Goal: Entertainment & Leisure: Consume media (video, audio)

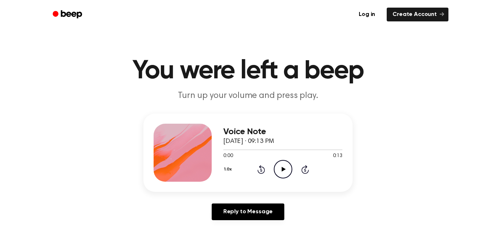
click at [281, 163] on icon "Play Audio" at bounding box center [283, 169] width 19 height 19
click at [281, 167] on icon at bounding box center [282, 169] width 3 height 5
click at [281, 167] on icon "Play Audio" at bounding box center [283, 169] width 19 height 19
click at [281, 167] on icon at bounding box center [282, 169] width 3 height 5
click at [281, 167] on icon "Play Audio" at bounding box center [283, 169] width 19 height 19
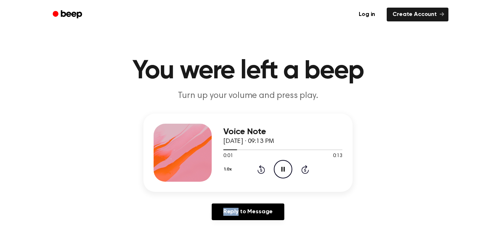
click at [281, 167] on icon at bounding box center [282, 169] width 3 height 5
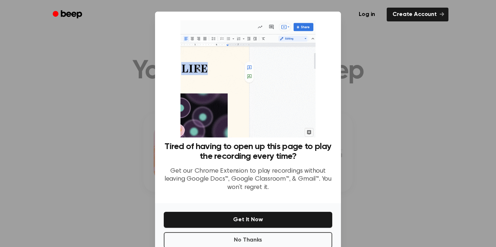
click at [281, 167] on p "Get our Chrome Extension to play recordings without leaving Google Docs™, Googl…" at bounding box center [248, 179] width 168 height 25
click at [388, 73] on div at bounding box center [248, 123] width 496 height 247
click at [276, 237] on button "No Thanks" at bounding box center [248, 240] width 168 height 16
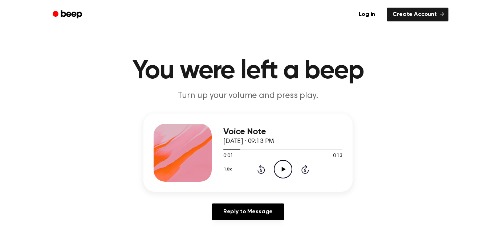
click at [283, 174] on icon "Play Audio" at bounding box center [283, 169] width 19 height 19
click at [279, 169] on icon "Pause Audio" at bounding box center [283, 169] width 19 height 19
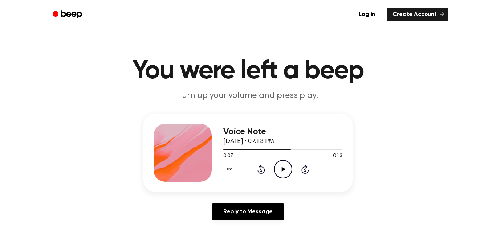
click at [225, 133] on div "Voice Note September 11, 2025 · 09:13 PM 0:07 0:13 Your browser does not suppor…" at bounding box center [282, 153] width 119 height 58
click at [279, 169] on icon "Play Audio" at bounding box center [283, 169] width 19 height 19
click at [282, 168] on icon at bounding box center [283, 169] width 4 height 5
click at [288, 169] on icon "Play Audio" at bounding box center [283, 169] width 19 height 19
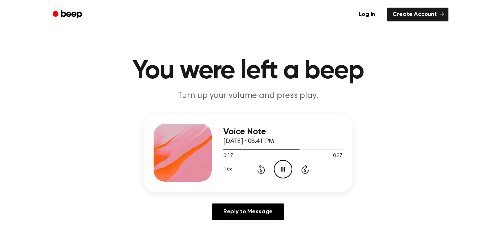
click at [287, 175] on icon "Pause Audio" at bounding box center [283, 169] width 19 height 19
click at [287, 174] on icon "Play Audio" at bounding box center [283, 169] width 19 height 19
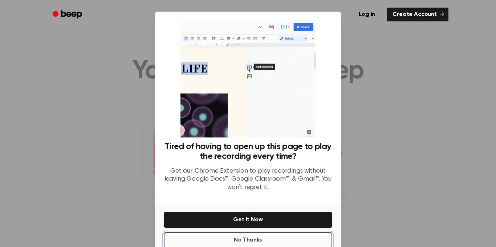
click at [249, 241] on button "No Thanks" at bounding box center [248, 240] width 168 height 16
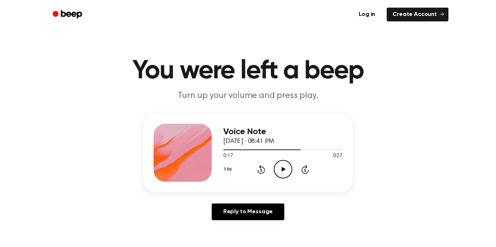
click at [264, 168] on icon at bounding box center [261, 169] width 8 height 9
click at [261, 171] on icon at bounding box center [261, 170] width 2 height 3
click at [280, 166] on icon "Play Audio" at bounding box center [283, 169] width 19 height 19
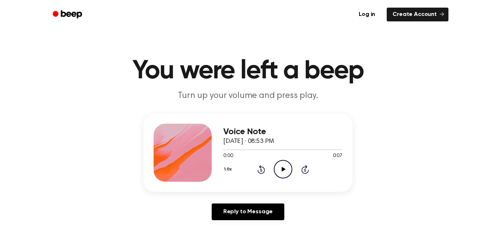
click at [285, 175] on icon "Play Audio" at bounding box center [283, 169] width 19 height 19
click at [281, 167] on icon "Play Audio" at bounding box center [283, 169] width 19 height 19
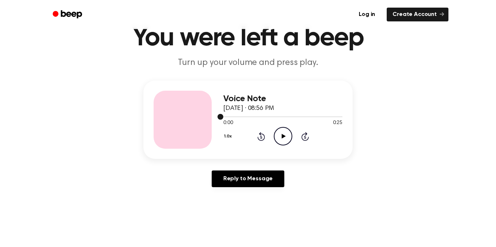
scroll to position [34, 0]
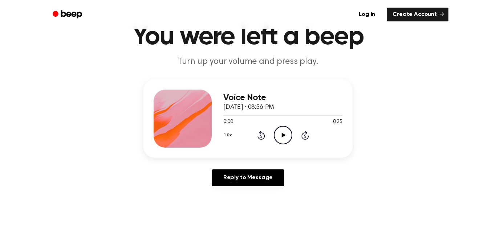
click at [279, 132] on icon "Play Audio" at bounding box center [283, 135] width 19 height 19
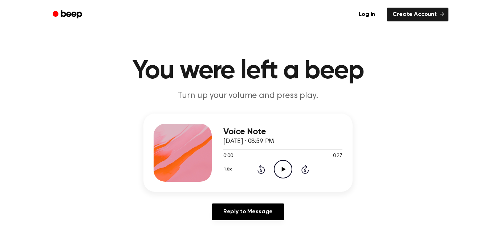
click at [286, 171] on icon "Play Audio" at bounding box center [283, 169] width 19 height 19
click at [188, 94] on p "Turn up your volume and press play." at bounding box center [248, 96] width 279 height 12
click at [283, 175] on icon "Play Audio" at bounding box center [283, 169] width 19 height 19
click at [281, 174] on icon "Play Audio" at bounding box center [283, 169] width 19 height 19
click at [282, 174] on icon "Play Audio" at bounding box center [283, 169] width 19 height 19
